Goal: Task Accomplishment & Management: Use online tool/utility

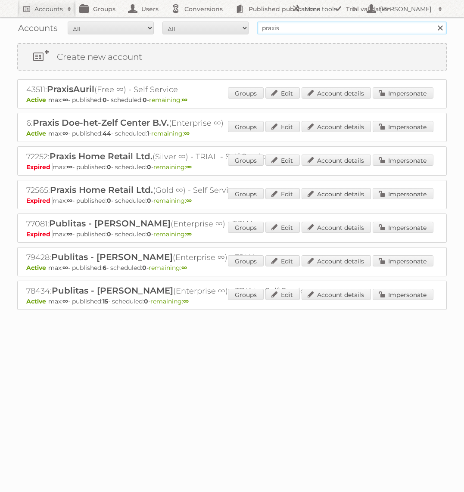
click at [279, 29] on input "praxis" at bounding box center [351, 28] width 189 height 13
type input "Action PIA"
click at [433, 22] on input "Search" at bounding box center [439, 28] width 13 height 13
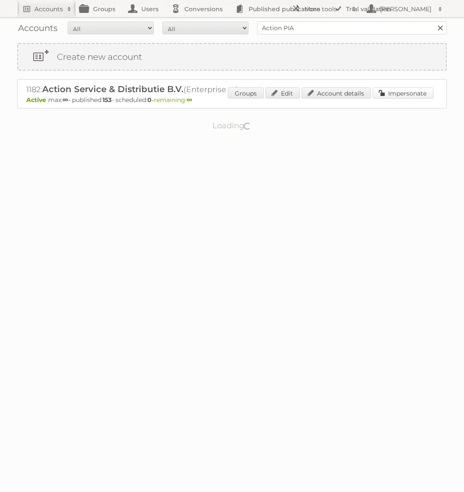
click at [421, 96] on link "Impersonate" at bounding box center [402, 92] width 61 height 11
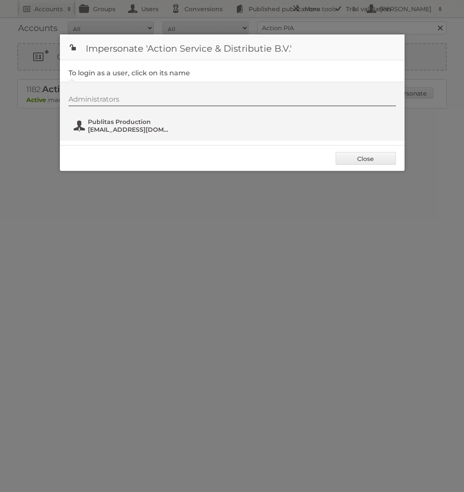
click at [147, 130] on span "fs+action@publitas.com" at bounding box center [130, 130] width 84 height 8
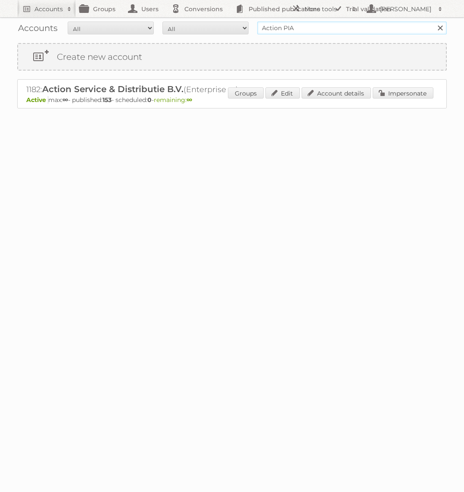
click at [298, 29] on input "Action PIA" at bounding box center [351, 28] width 189 height 13
type input "GAMMA"
click at [433, 22] on input "Search" at bounding box center [439, 28] width 13 height 13
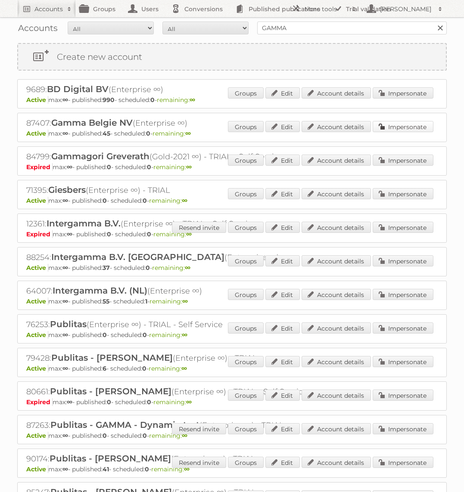
click at [403, 129] on link "Impersonate" at bounding box center [402, 126] width 61 height 11
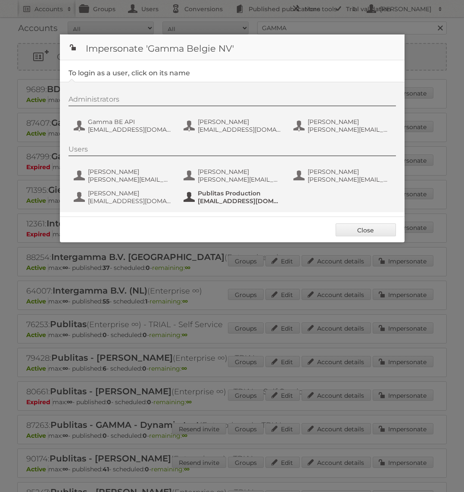
click at [239, 205] on button "Publitas Production [EMAIL_ADDRESS][DOMAIN_NAME]" at bounding box center [233, 197] width 101 height 17
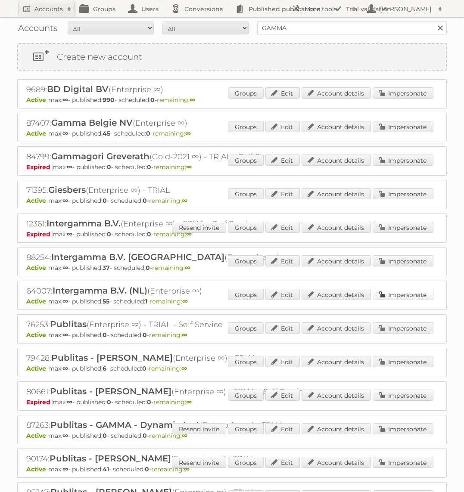
click at [403, 294] on link "Impersonate" at bounding box center [402, 294] width 61 height 11
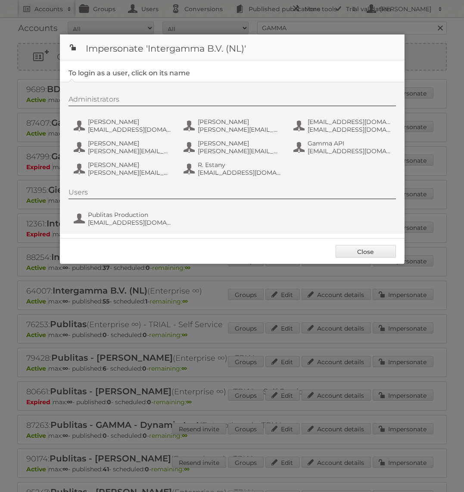
click at [154, 195] on div "Users" at bounding box center [231, 193] width 327 height 11
click at [145, 208] on div "Users Publitas Production [EMAIL_ADDRESS][DOMAIN_NAME]" at bounding box center [236, 208] width 336 height 41
click at [144, 213] on span "Publitas Production" at bounding box center [130, 215] width 84 height 8
